Goal: Navigation & Orientation: Find specific page/section

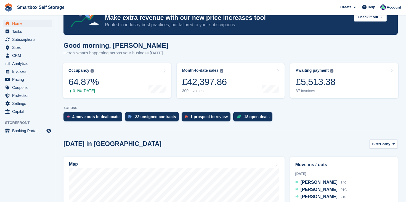
scroll to position [31, 0]
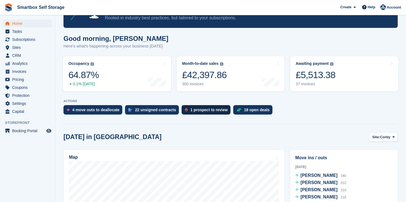
click at [200, 111] on div "1 prospect to review" at bounding box center [209, 110] width 37 height 4
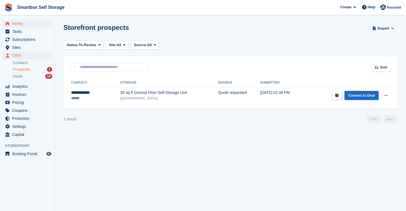
click at [19, 22] on span "Home" at bounding box center [28, 24] width 33 height 8
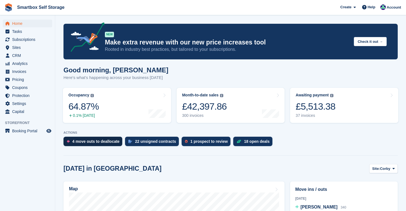
click at [85, 142] on div "4 move outs to deallocate" at bounding box center [95, 141] width 47 height 4
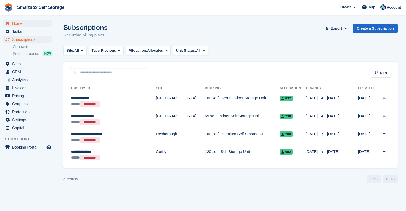
click at [16, 23] on span "Home" at bounding box center [28, 24] width 33 height 8
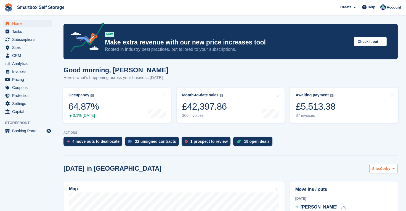
scroll to position [86, 0]
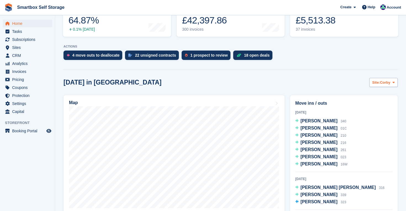
click at [380, 85] on span "Corby" at bounding box center [385, 83] width 10 height 6
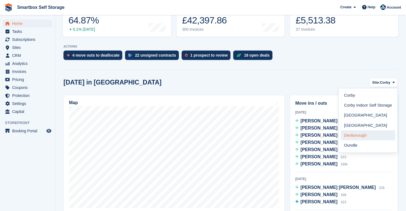
click at [365, 134] on link "Desborough" at bounding box center [368, 135] width 54 height 10
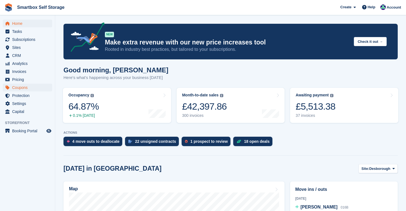
scroll to position [0, 0]
click at [16, 24] on span "Home" at bounding box center [28, 24] width 33 height 8
